Goal: Information Seeking & Learning: Check status

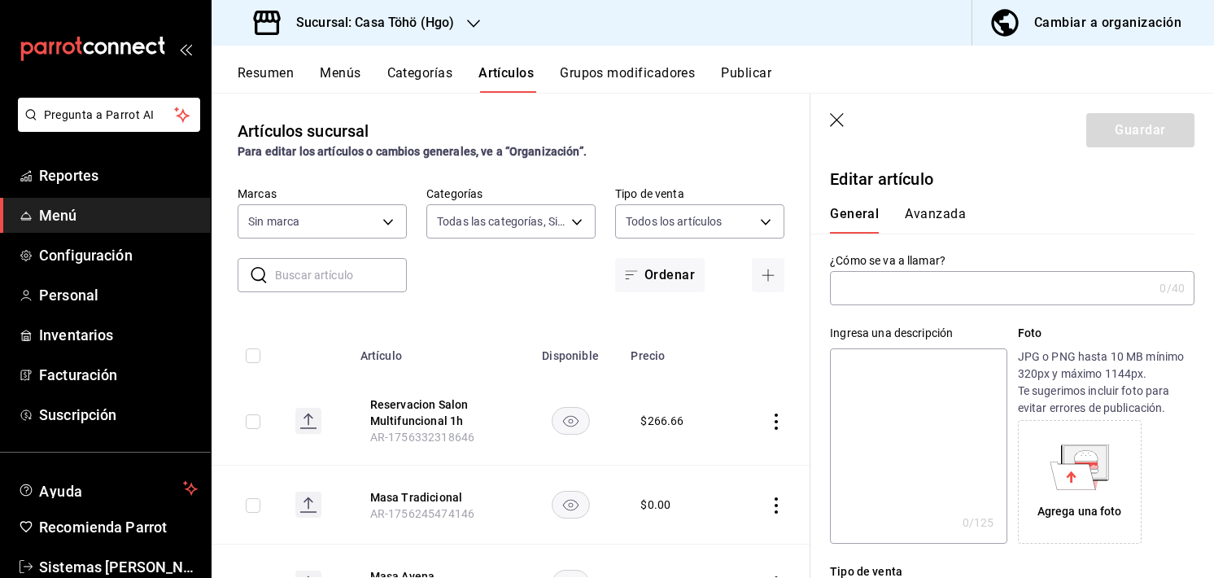
type input "d4618589-854c-42fb-9199-aab4cec7b855,28f2b0a5-eb9c-4e50-8eb7-b6e34f5562dd,e7c48…"
type input "3863094e-80de-4485-9a79-27000a153f73"
type input "Reservacion Salon Multifuncional 1h"
type input "AR-1756332318646"
type input "$266.66"
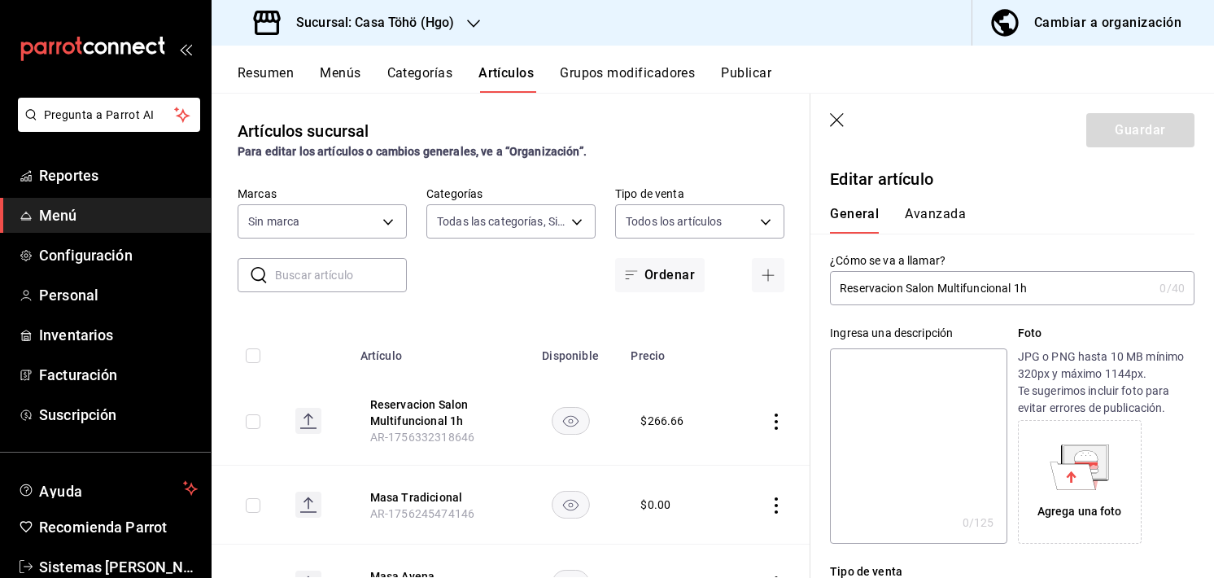
radio input "false"
radio input "true"
click at [256, 89] on button "Resumen" at bounding box center [266, 79] width 56 height 28
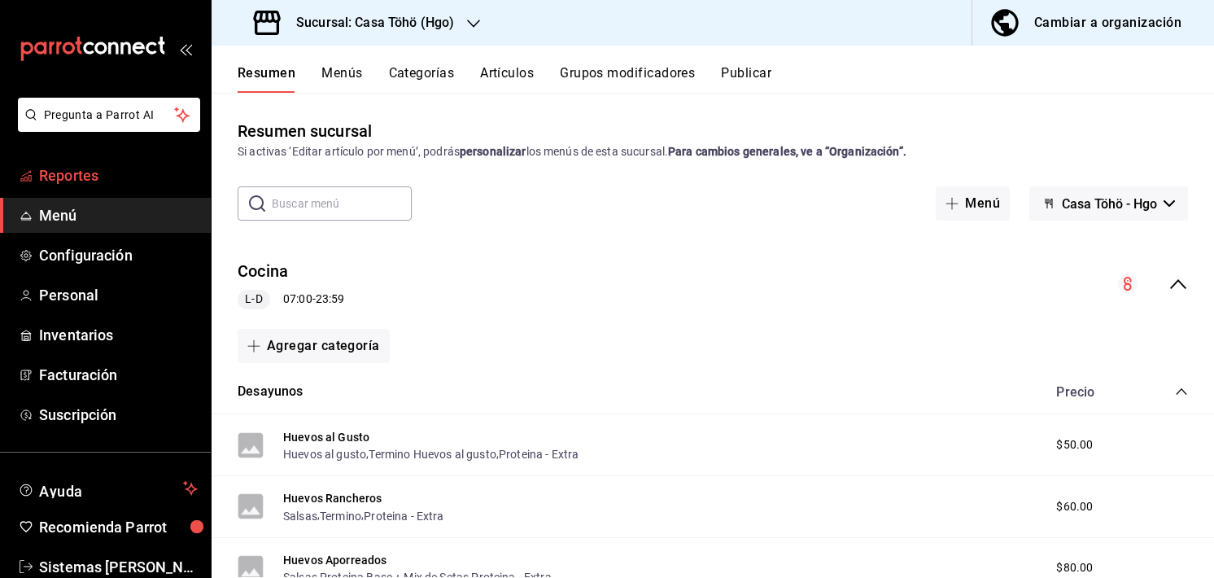
click at [86, 172] on span "Reportes" at bounding box center [118, 175] width 159 height 22
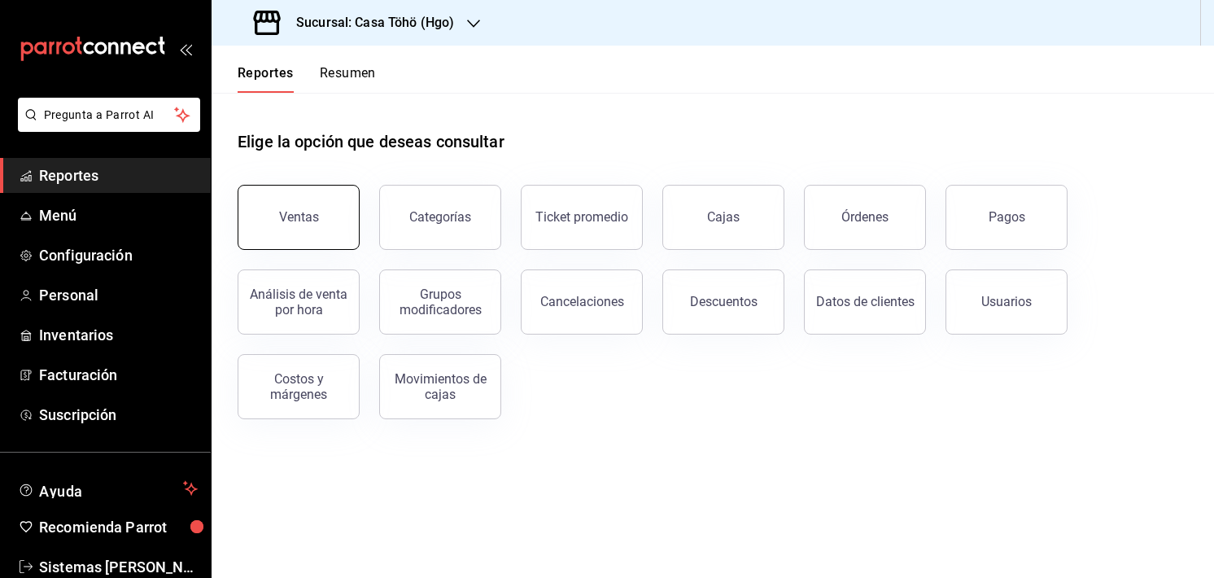
click at [280, 216] on div "Ventas" at bounding box center [299, 216] width 40 height 15
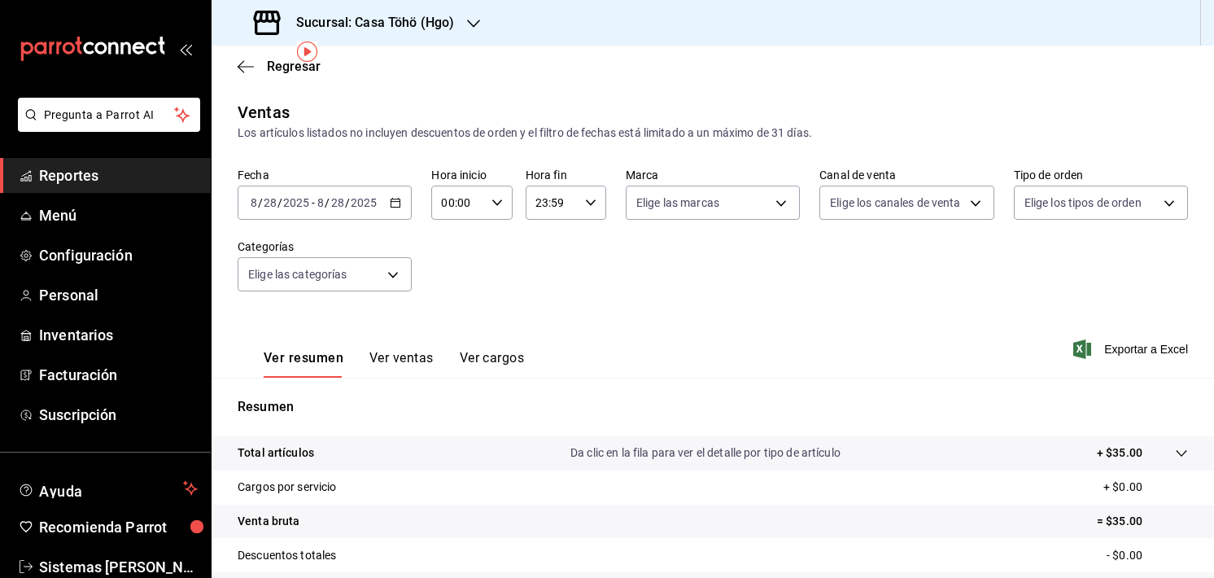
scroll to position [81, 0]
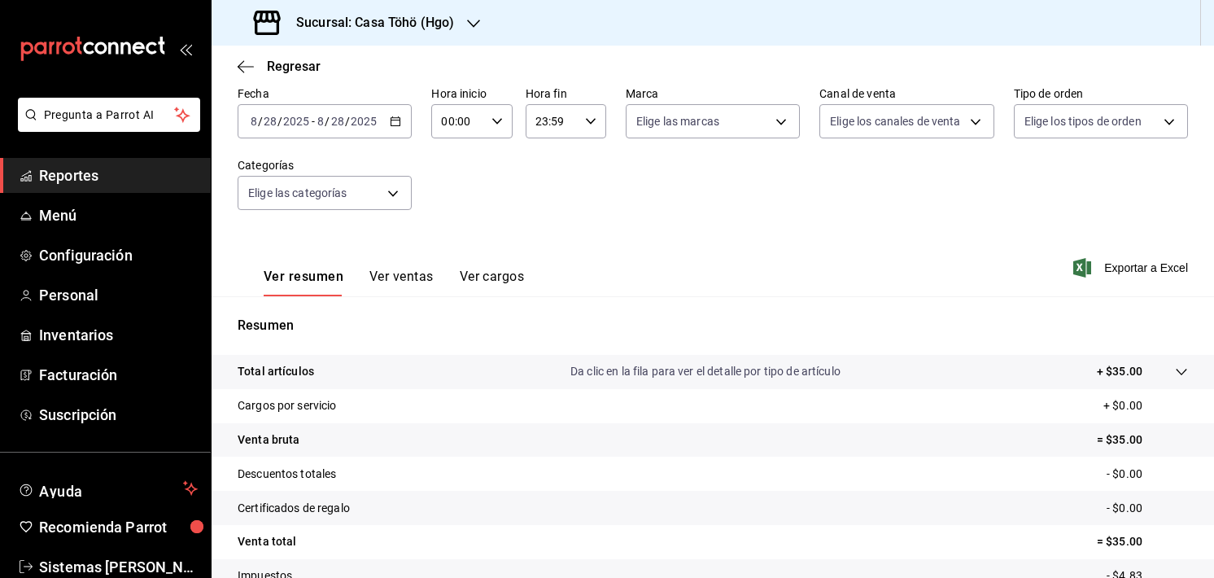
click at [394, 120] on \(Stroke\) "button" at bounding box center [395, 120] width 9 height 1
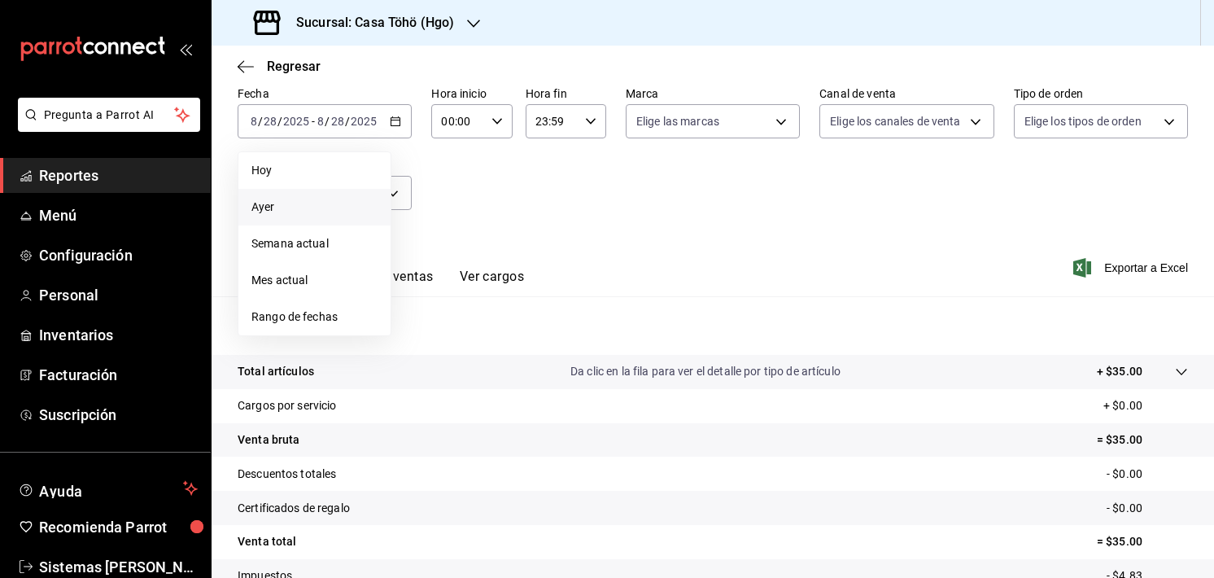
click at [339, 209] on span "Ayer" at bounding box center [314, 207] width 126 height 17
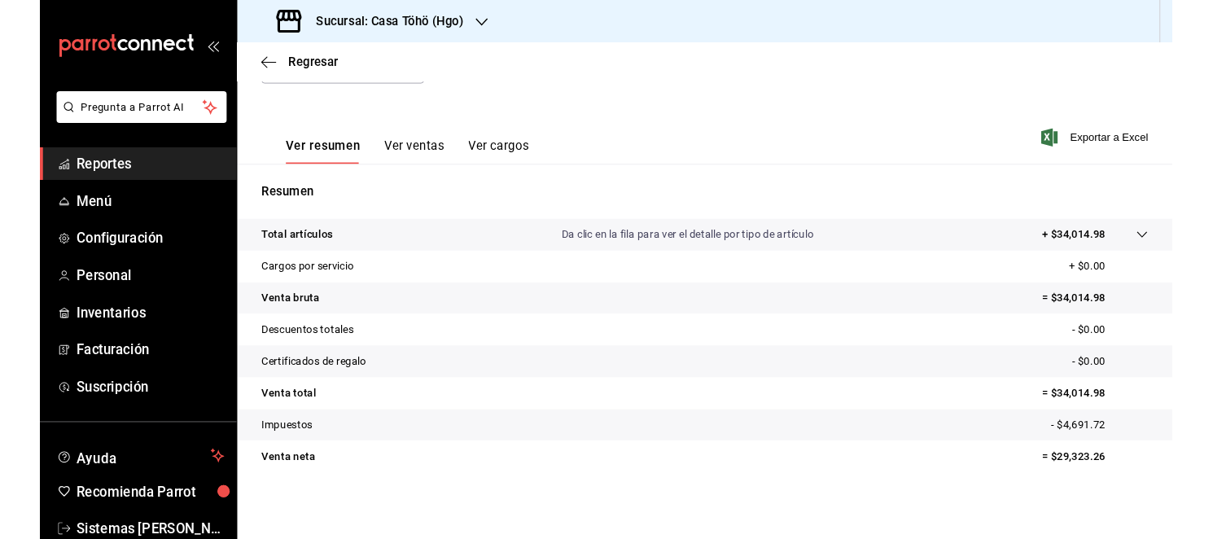
scroll to position [202, 0]
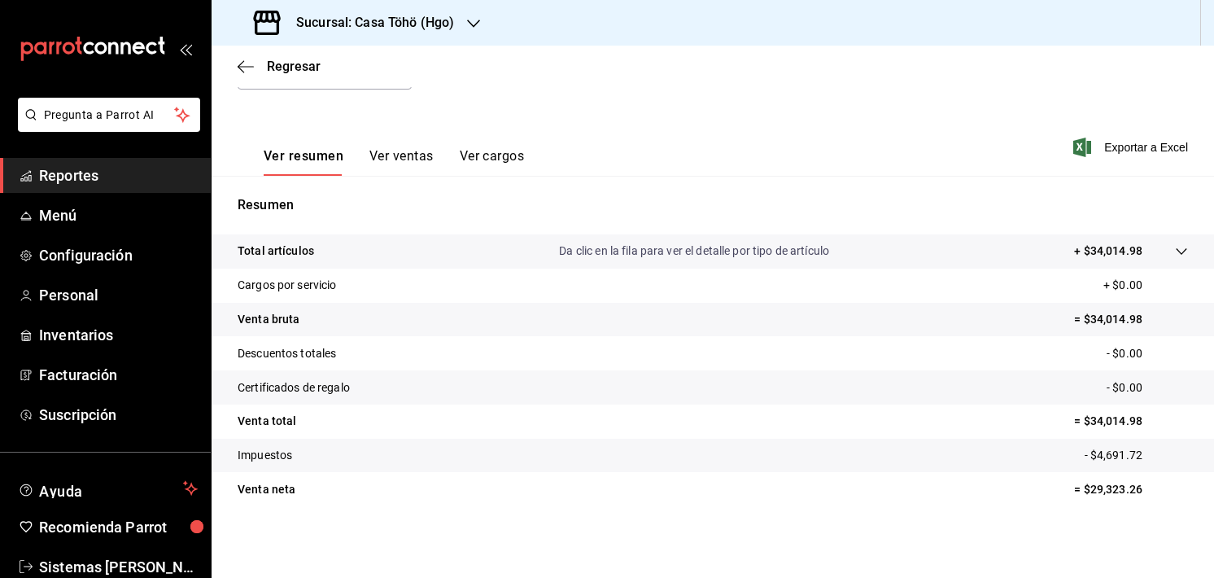
click at [819, 30] on div "Sucursal: Casa Töhö (Hgo)" at bounding box center [713, 23] width 1003 height 46
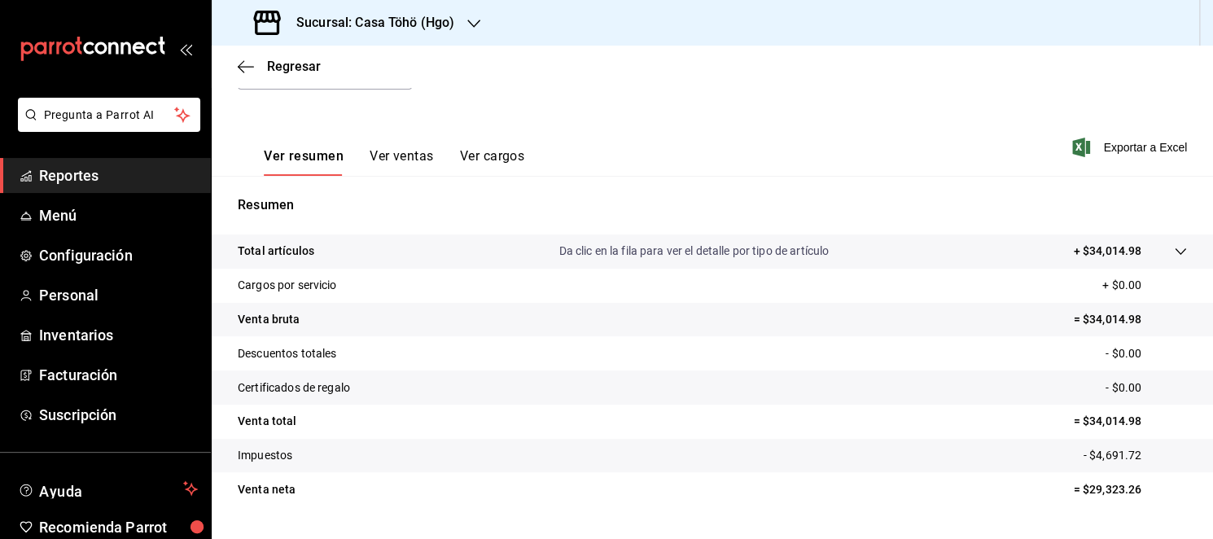
scroll to position [241, 0]
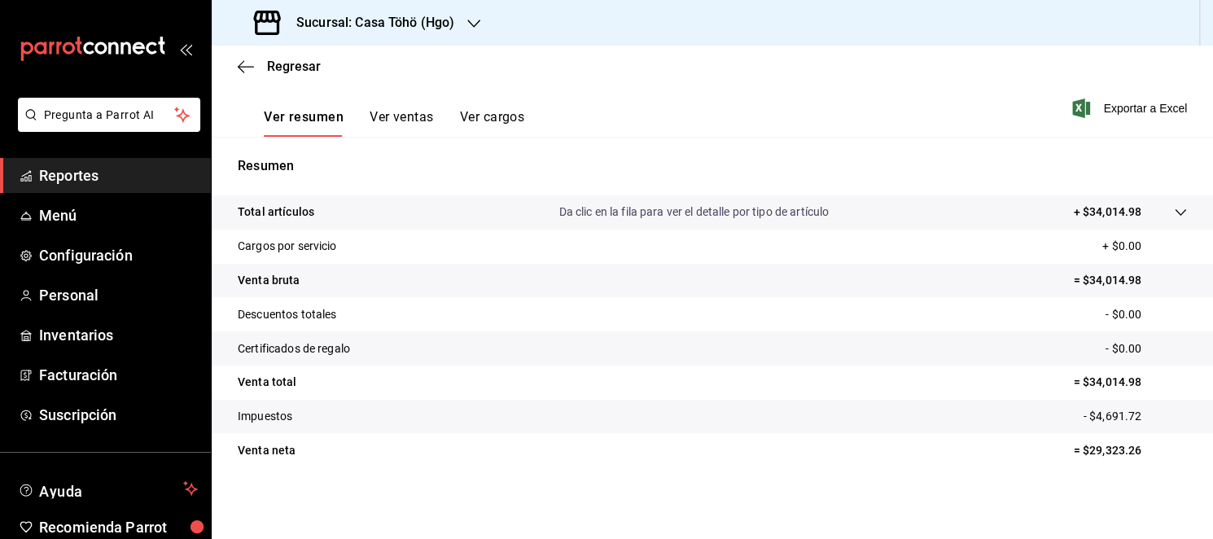
click at [397, 114] on button "Ver ventas" at bounding box center [401, 123] width 64 height 28
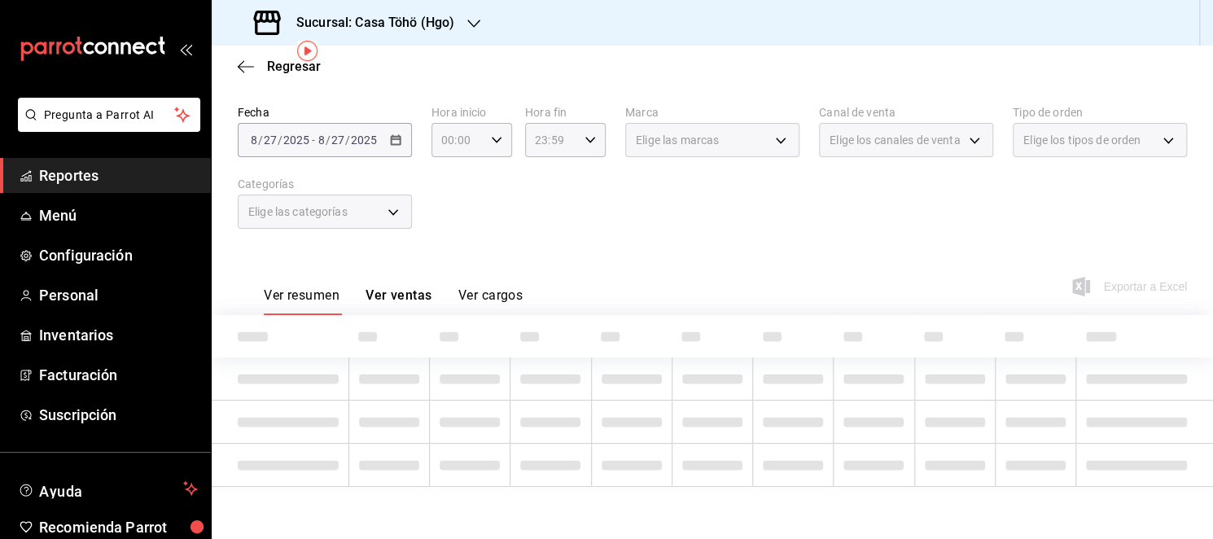
scroll to position [62, 0]
click at [397, 114] on label "Fecha" at bounding box center [325, 112] width 174 height 11
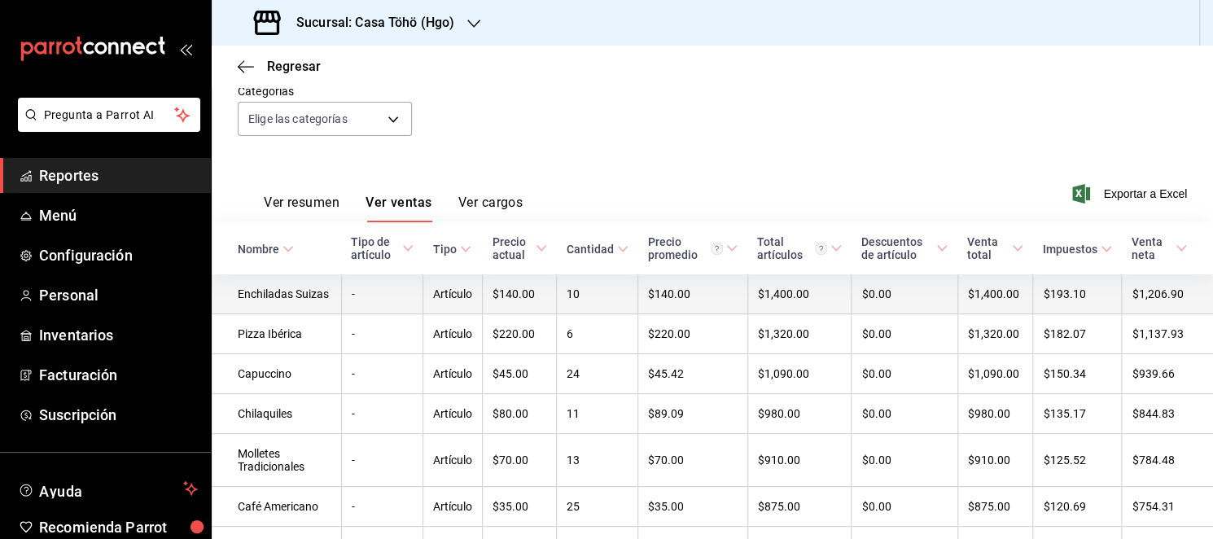
scroll to position [156, 0]
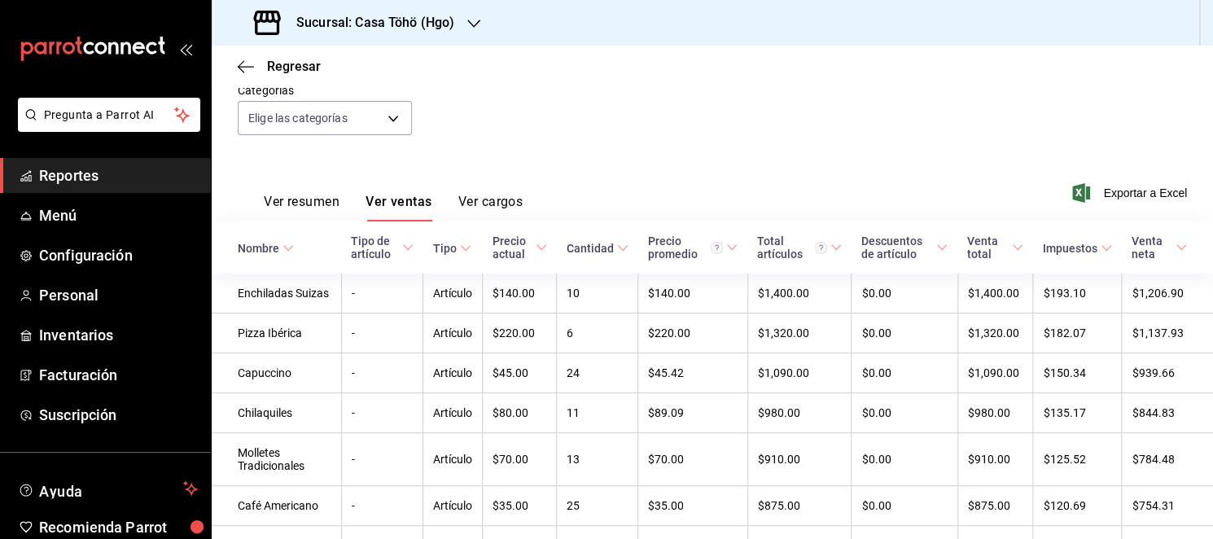
click at [584, 254] on div "Cantidad" at bounding box center [589, 248] width 47 height 13
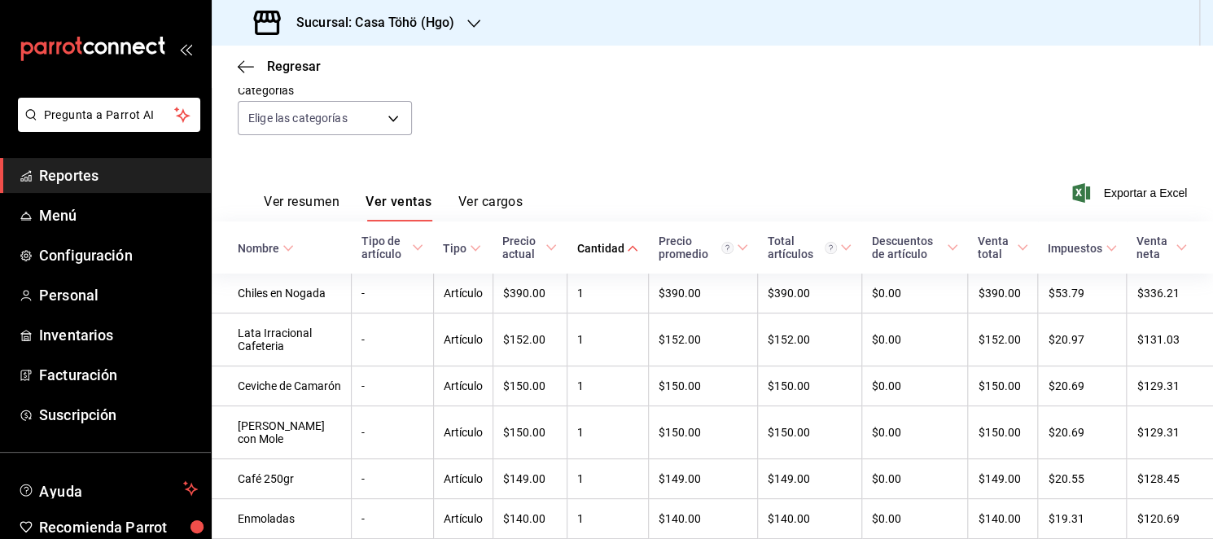
click at [990, 242] on div "Venta total" at bounding box center [995, 247] width 36 height 26
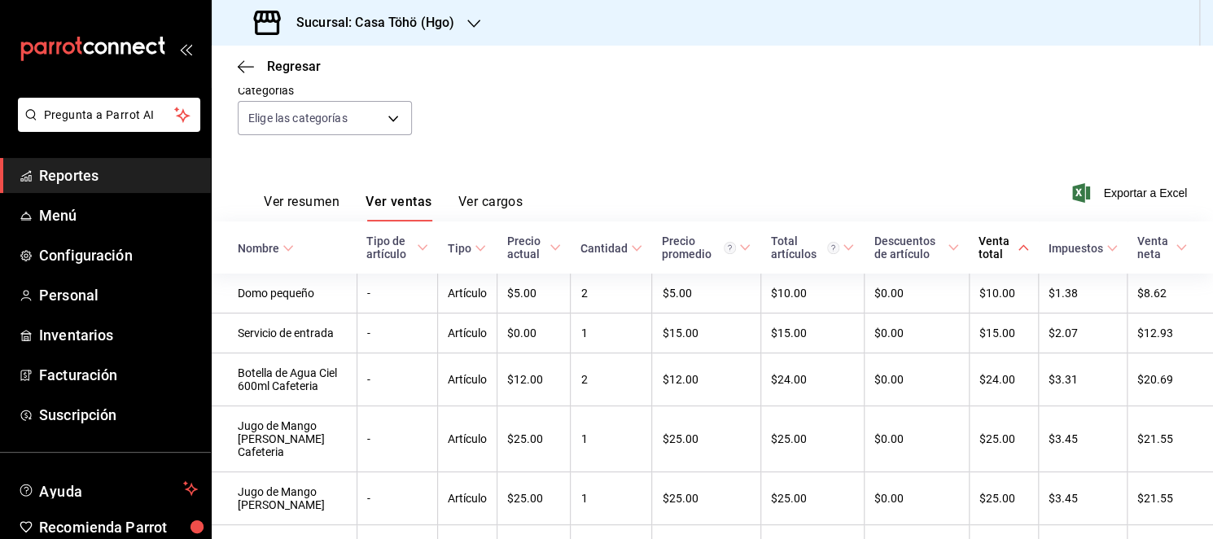
click at [979, 255] on div "Venta total" at bounding box center [996, 247] width 36 height 26
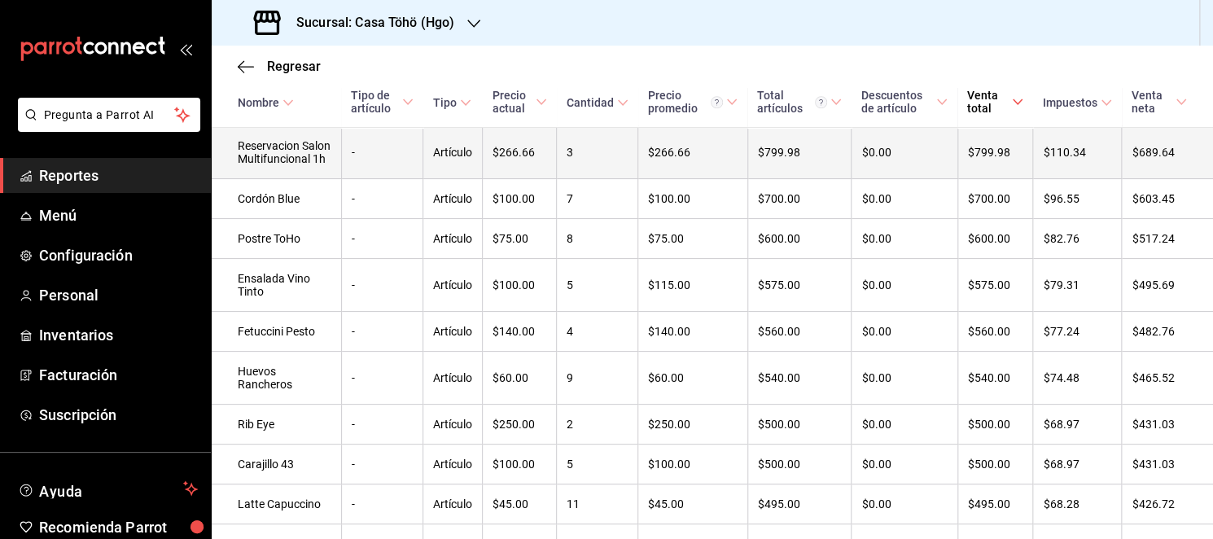
scroll to position [588, 0]
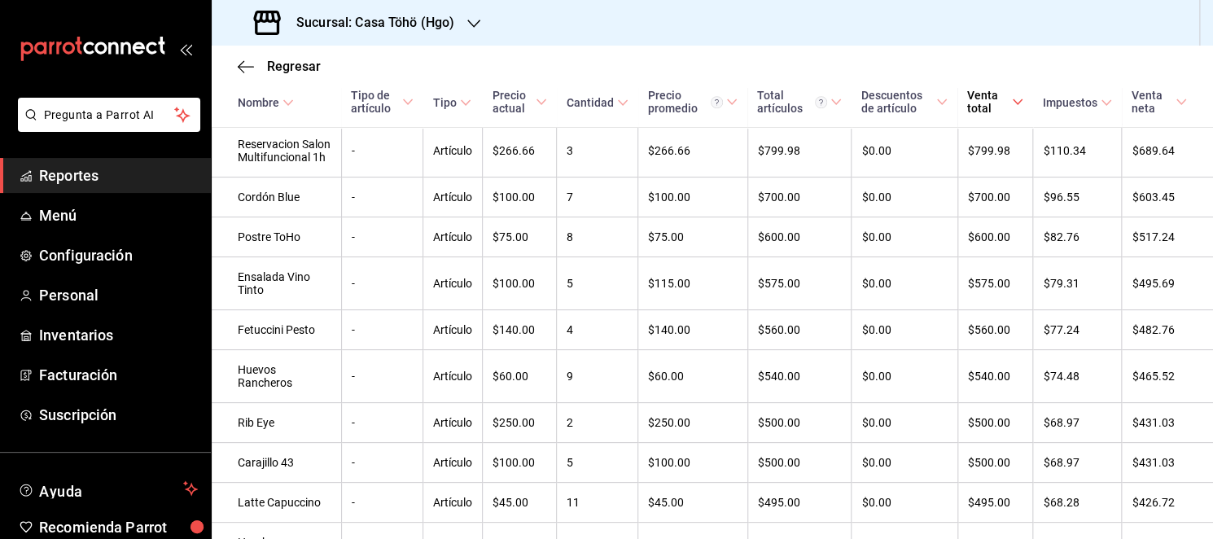
click at [617, 55] on div "Regresar" at bounding box center [712, 67] width 1001 height 42
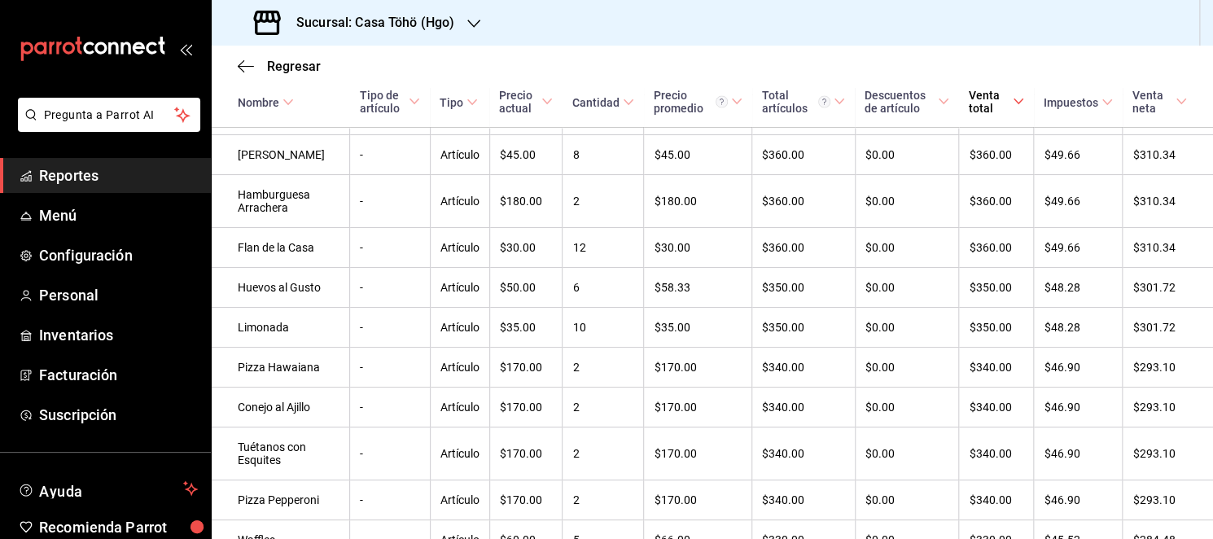
scroll to position [1573, 0]
click at [597, 98] on div "Cantidad" at bounding box center [595, 102] width 47 height 13
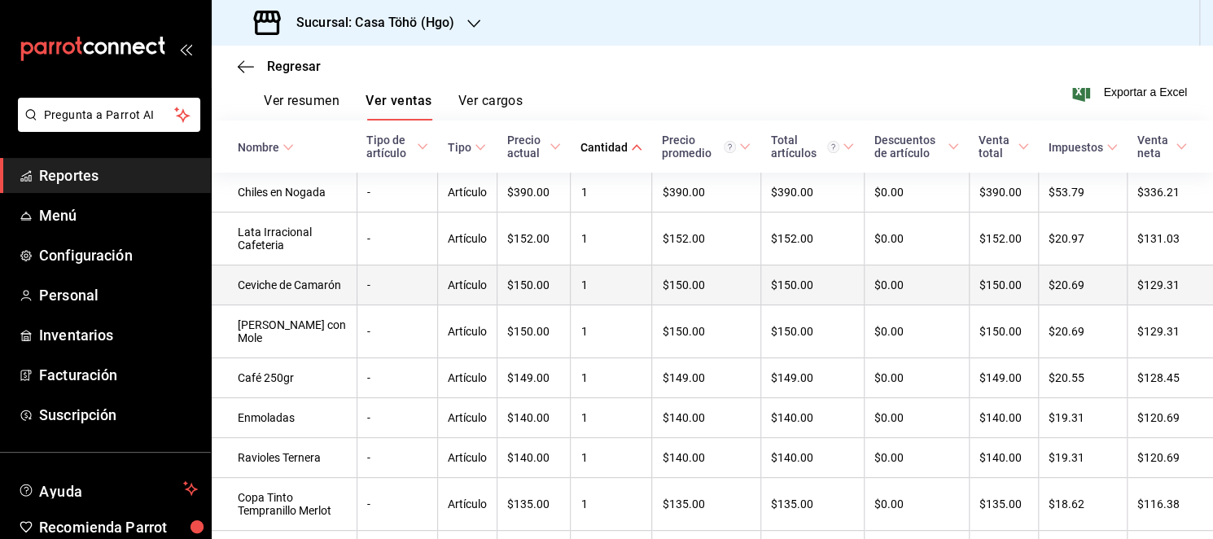
scroll to position [256, 0]
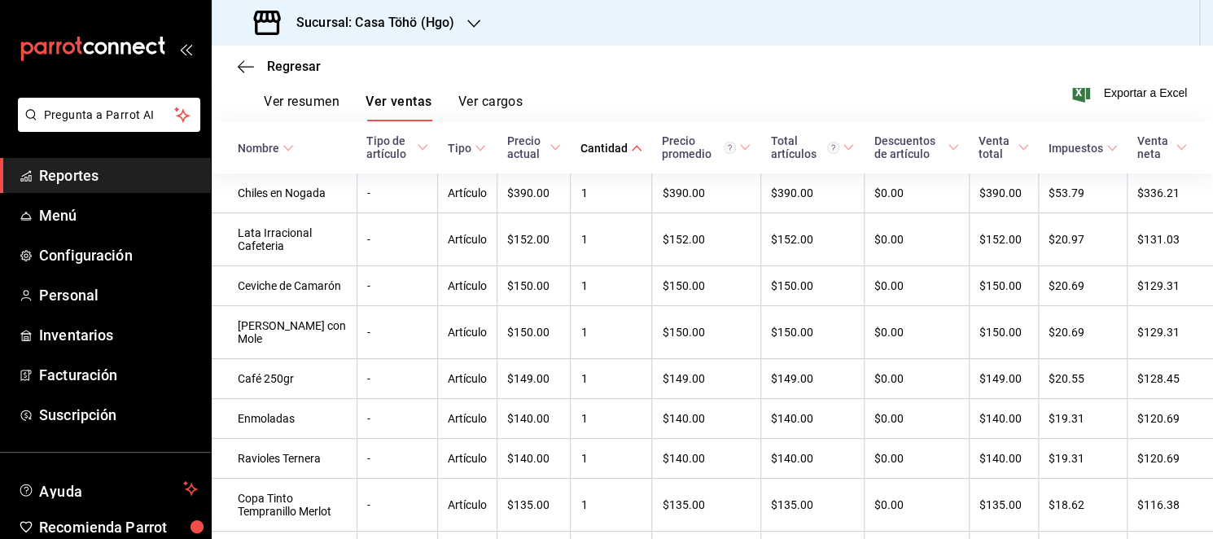
click at [605, 150] on div "Cantidad" at bounding box center [603, 148] width 47 height 13
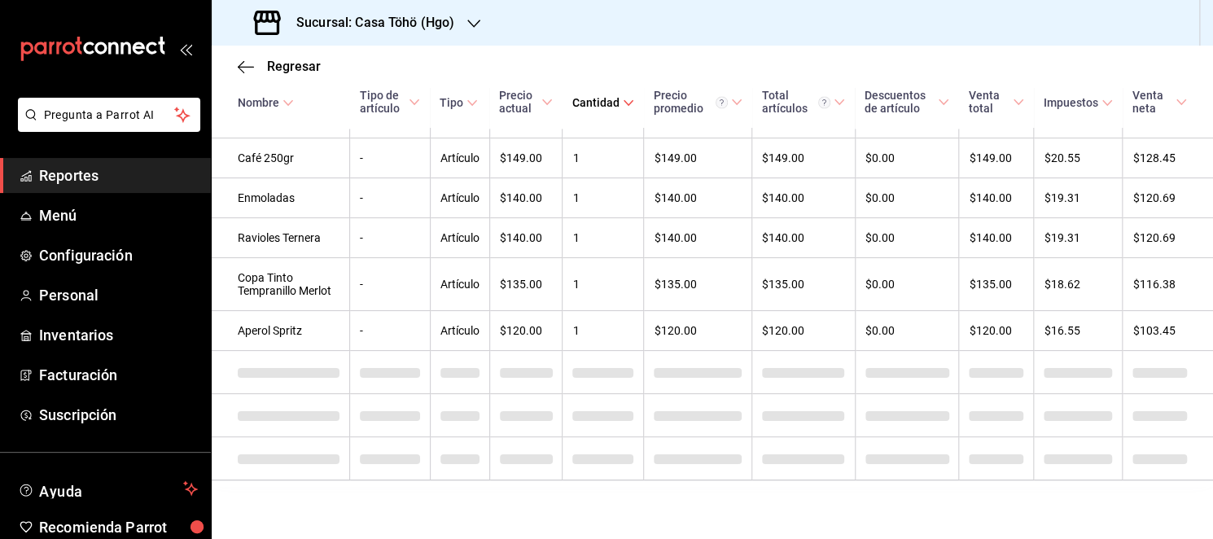
scroll to position [4479, 0]
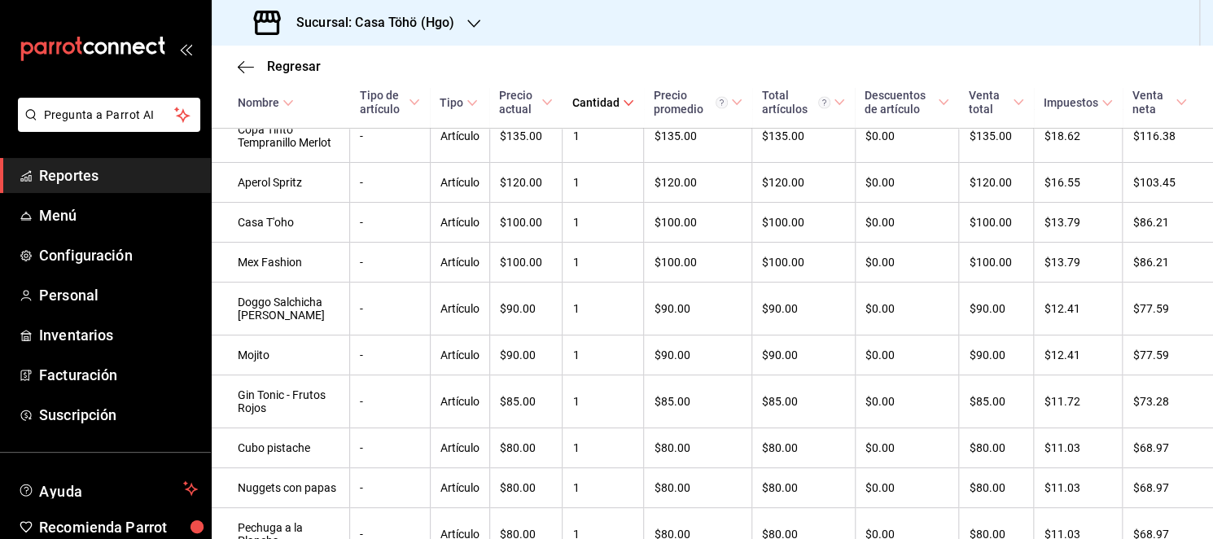
click at [465, 54] on div "Regresar" at bounding box center [712, 67] width 1001 height 42
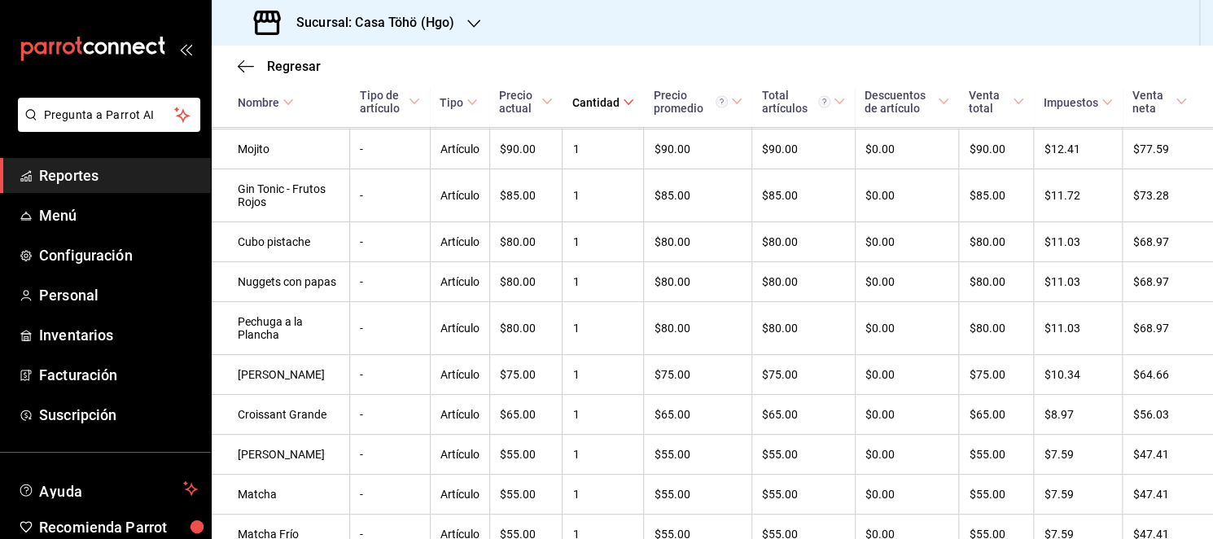
scroll to position [4686, 0]
click at [874, 51] on div "Regresar" at bounding box center [712, 67] width 1001 height 42
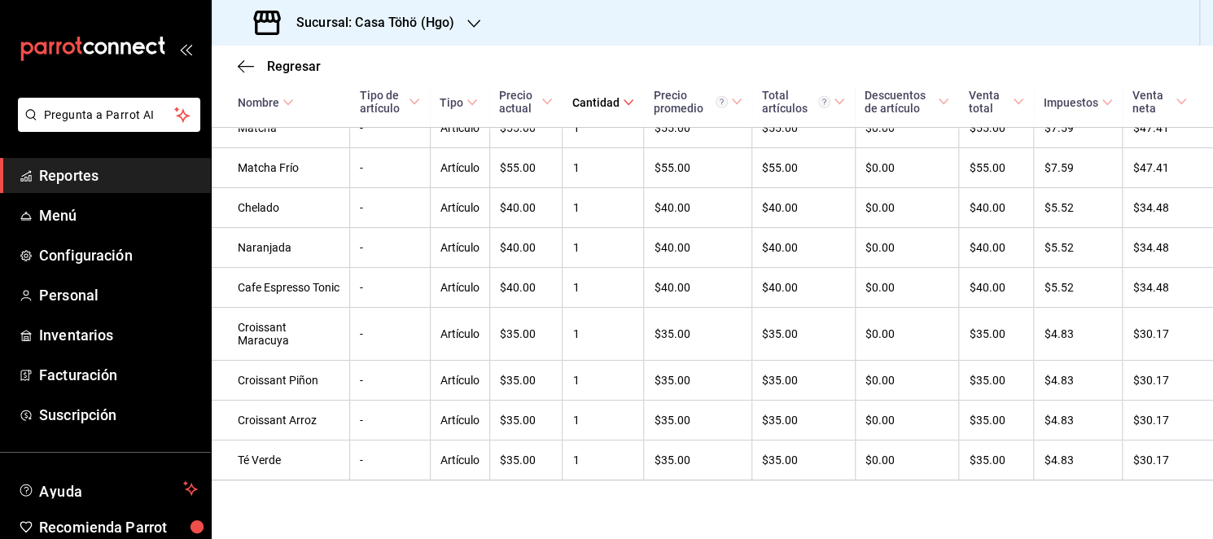
scroll to position [5068, 0]
click at [465, 65] on div "Regresar" at bounding box center [712, 67] width 1001 height 42
